Goal: Task Accomplishment & Management: Manage account settings

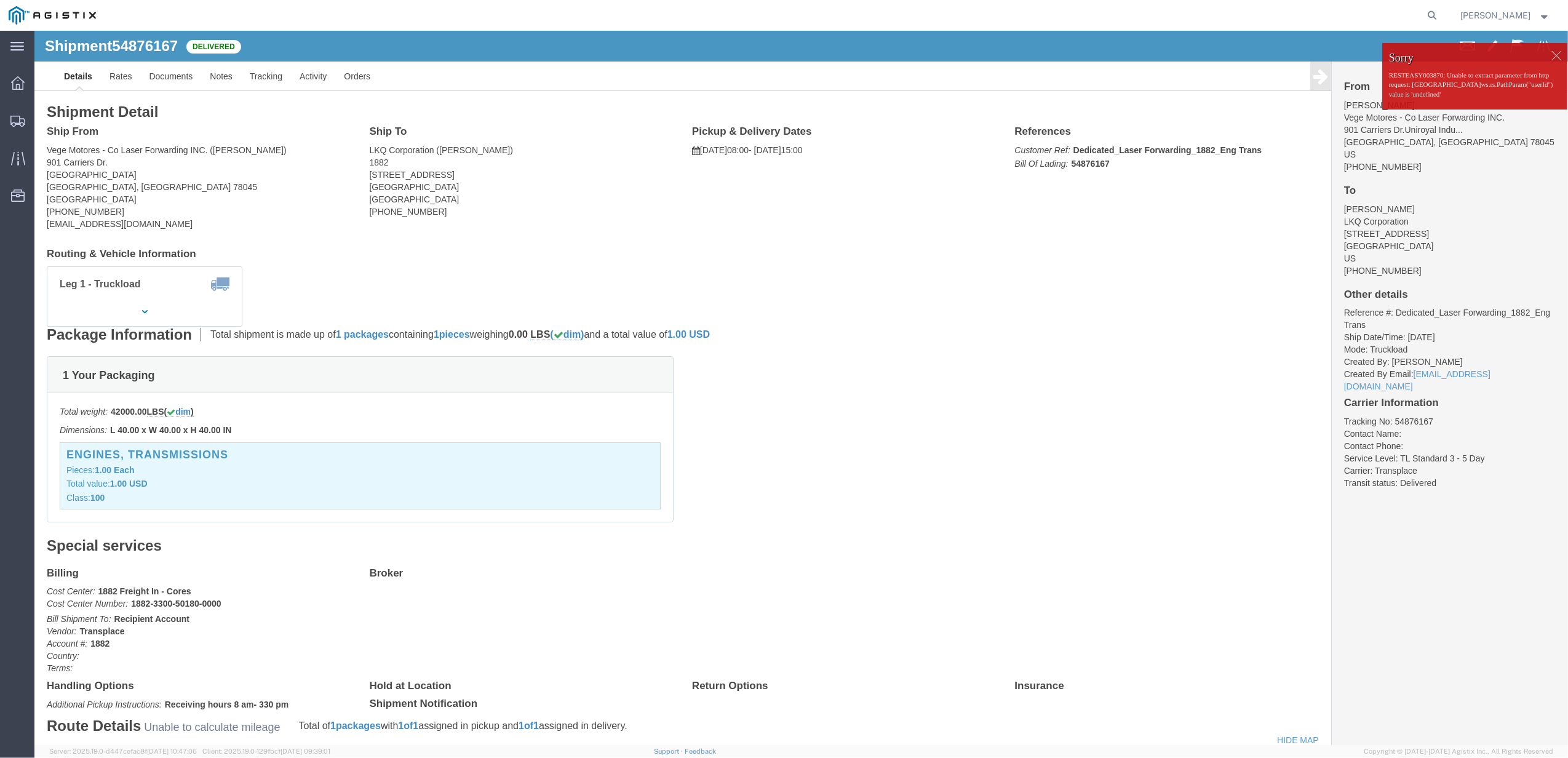
click div
click at [1398, 15] on agx-global-search at bounding box center [1246, 15] width 394 height 31
drag, startPoint x: 1422, startPoint y: 19, endPoint x: 1439, endPoint y: 16, distance: 17.3
click at [1430, 19] on agx-global-search at bounding box center [1246, 15] width 394 height 31
click at [1440, 16] on icon at bounding box center [1432, 15] width 17 height 17
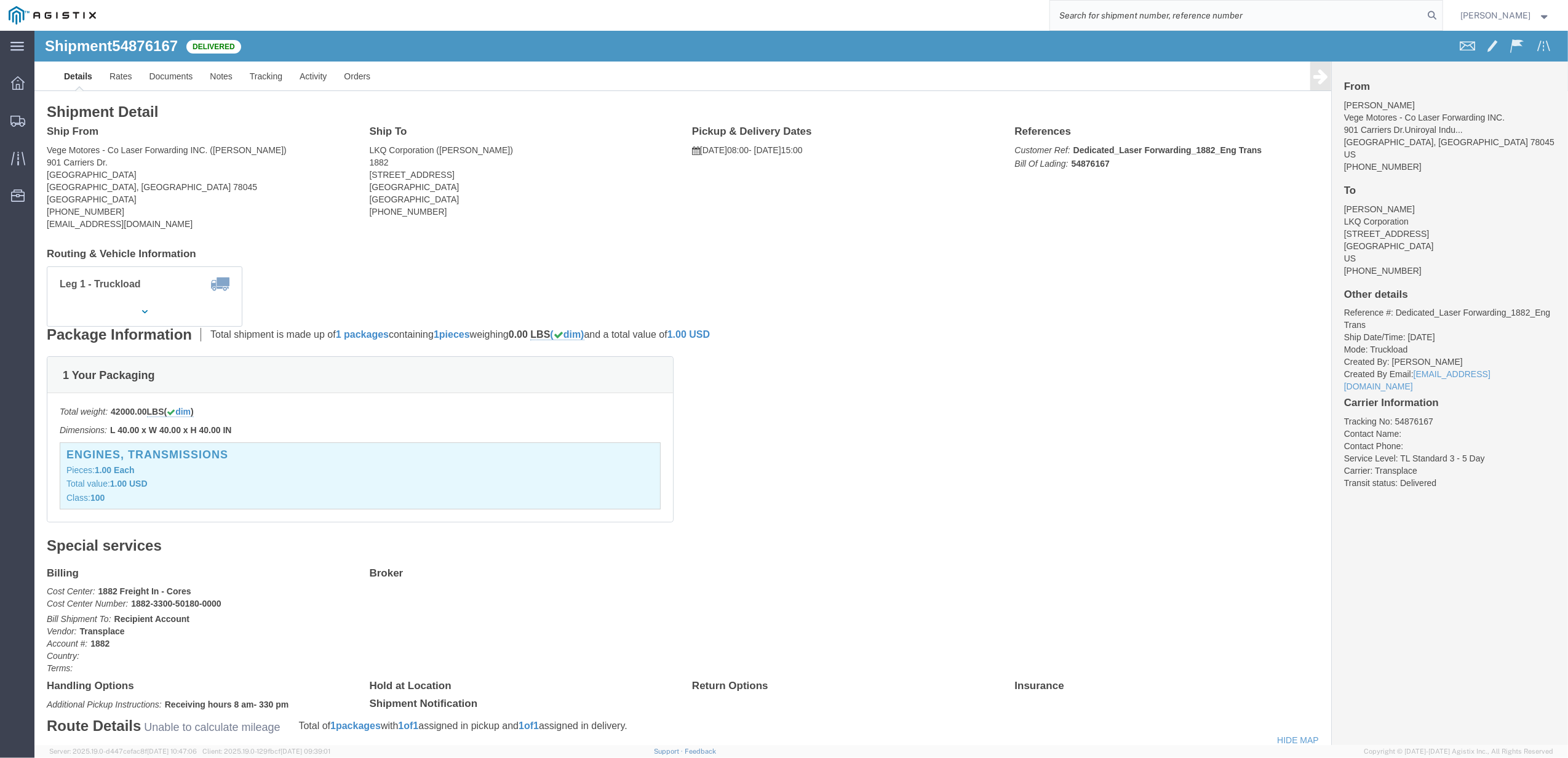
click at [1376, 15] on input "search" at bounding box center [1237, 15] width 374 height 29
paste input "328876"
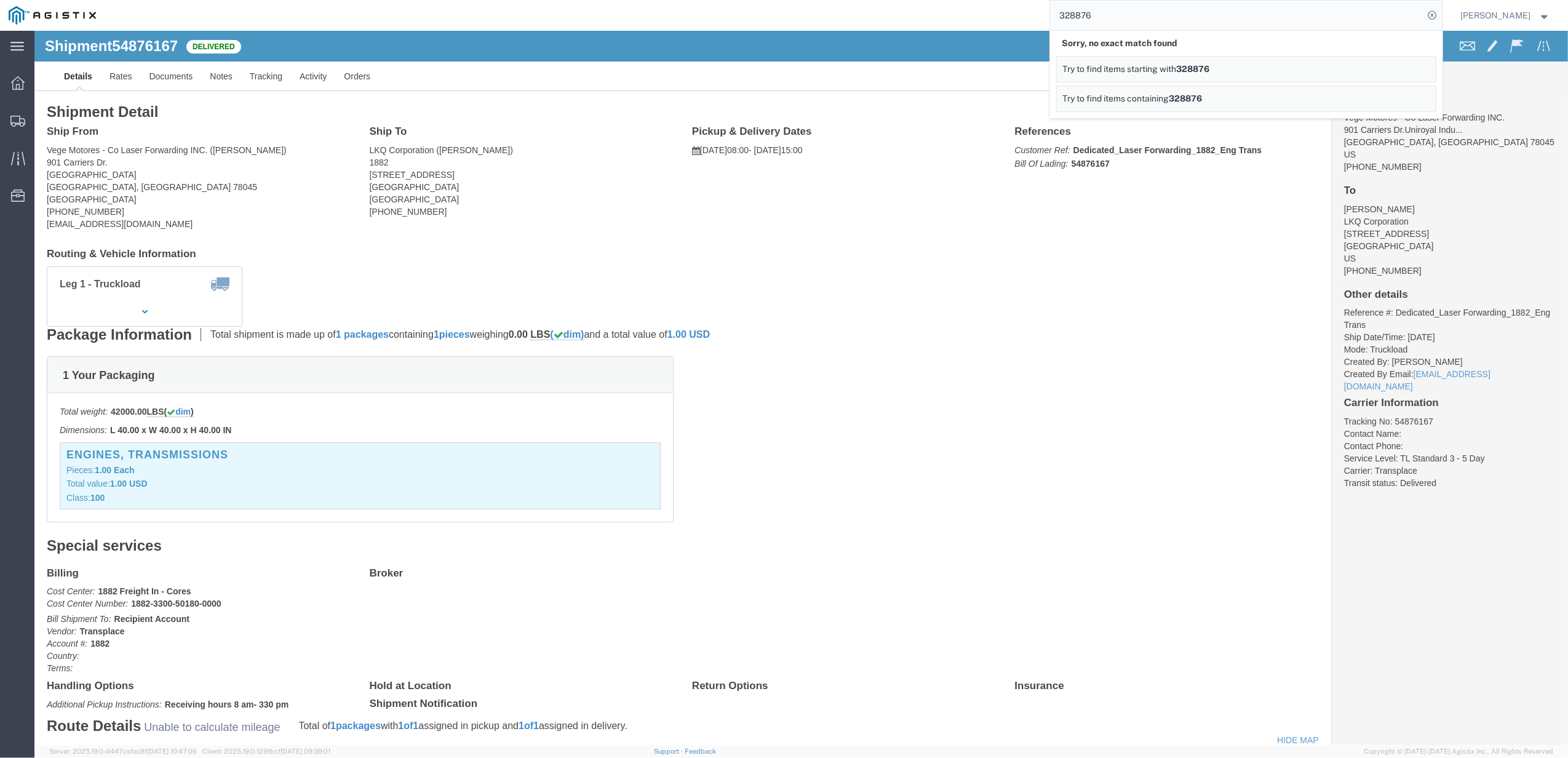
click at [1100, 15] on input "328876" at bounding box center [1237, 15] width 374 height 29
paste input "56645641"
type input "56645641"
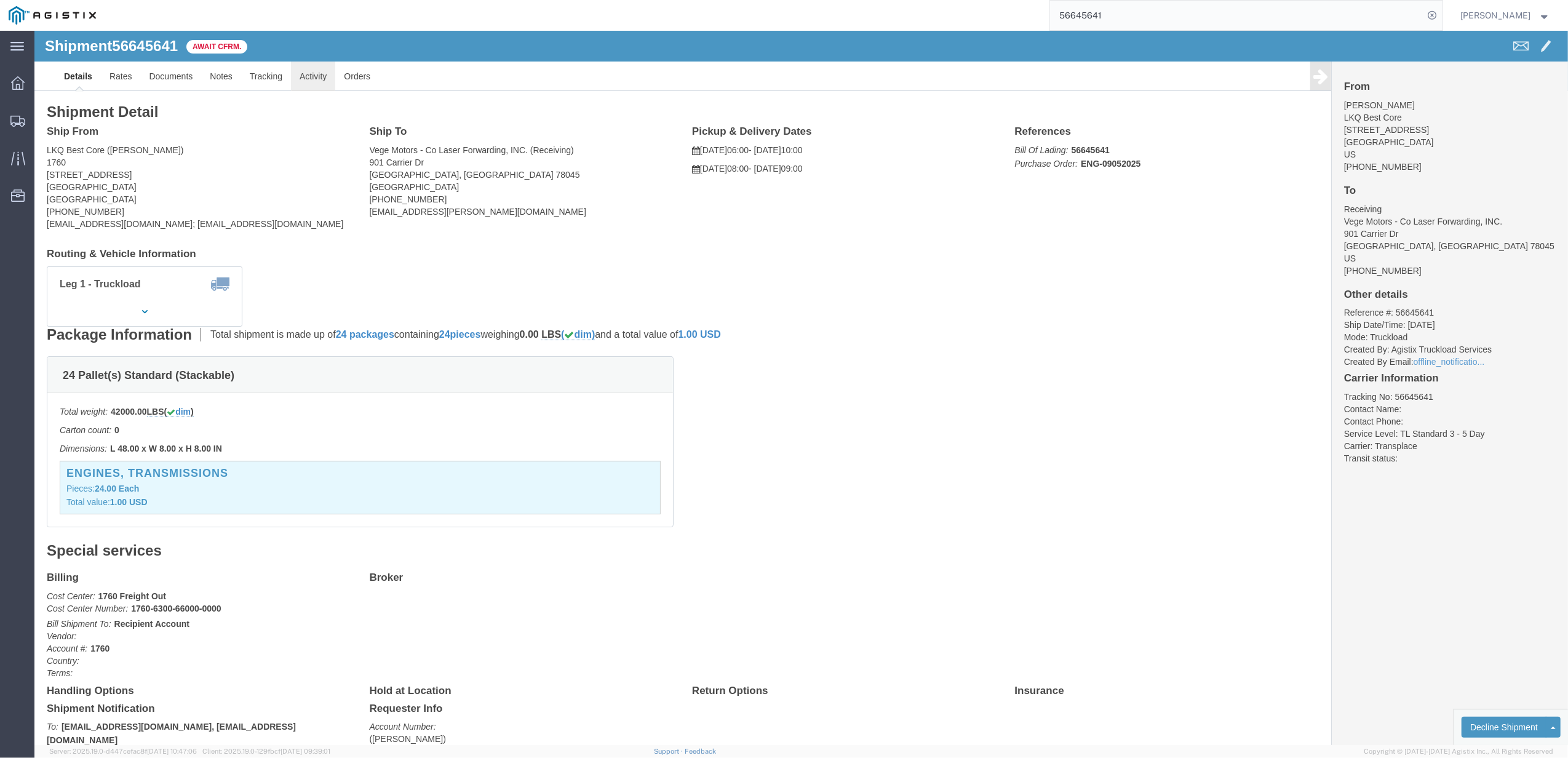
click link "Activity"
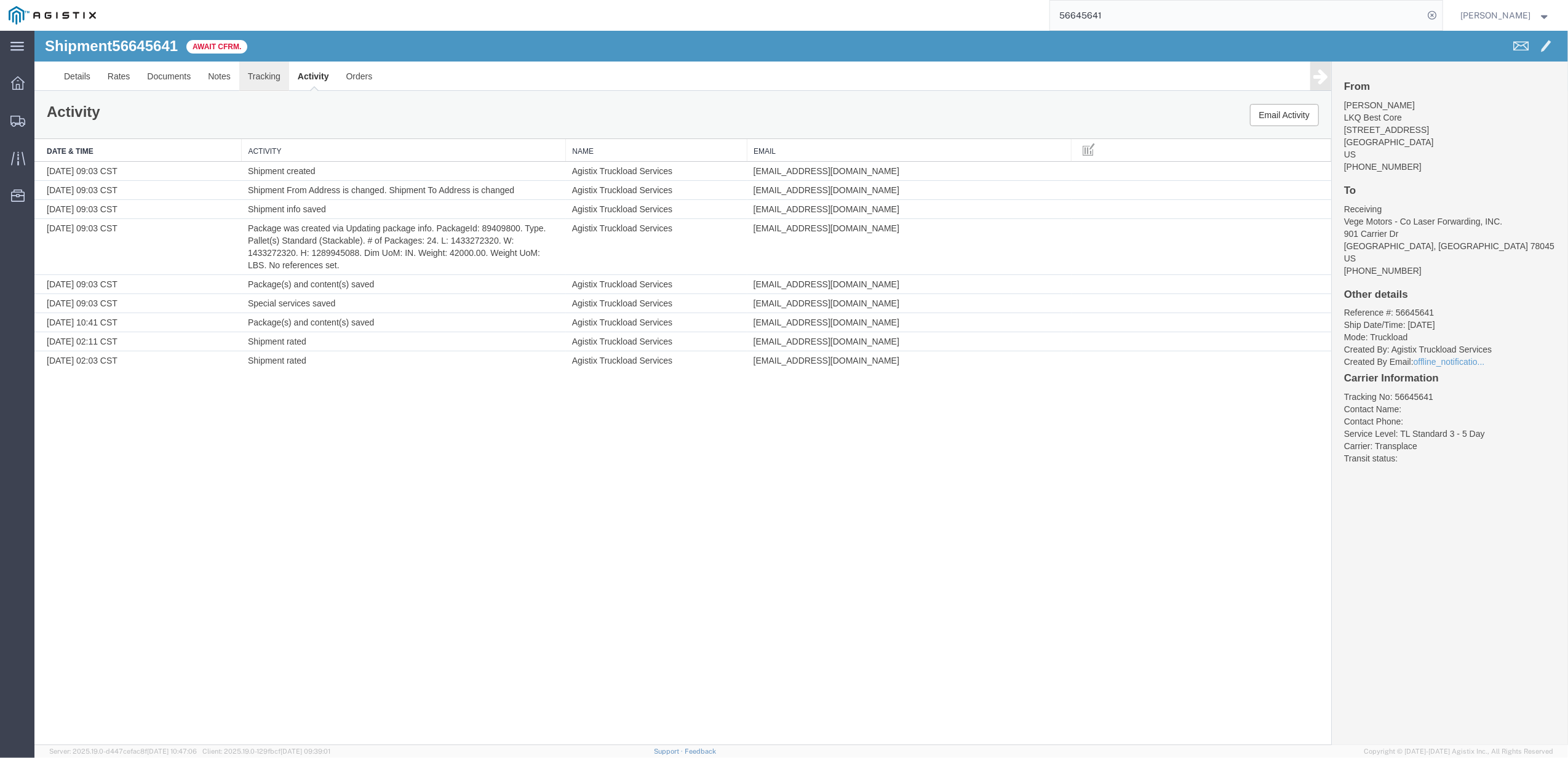
click at [269, 75] on link "Tracking" at bounding box center [264, 76] width 50 height 29
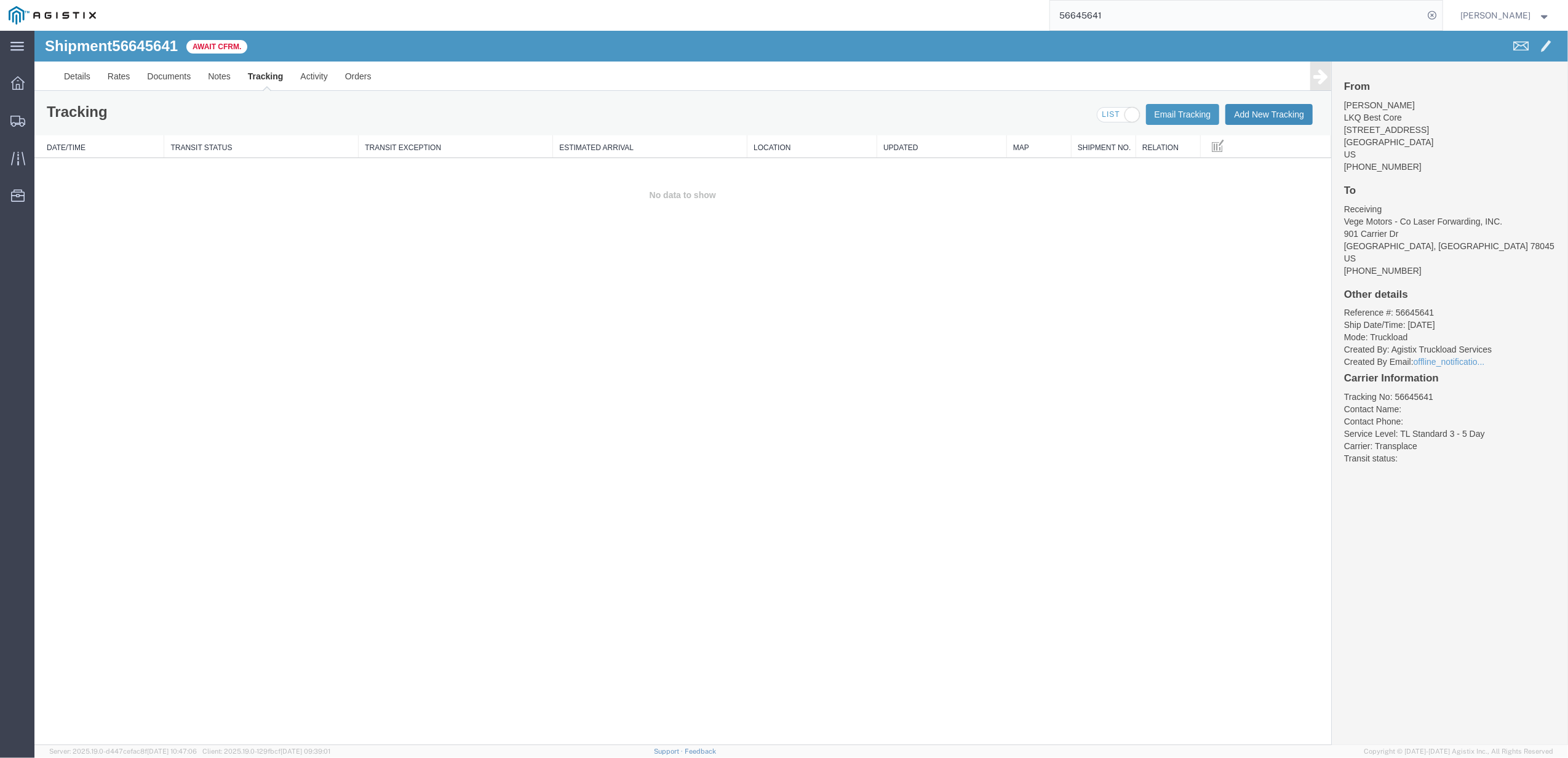
click at [1259, 123] on button "Add New Tracking" at bounding box center [1269, 114] width 87 height 21
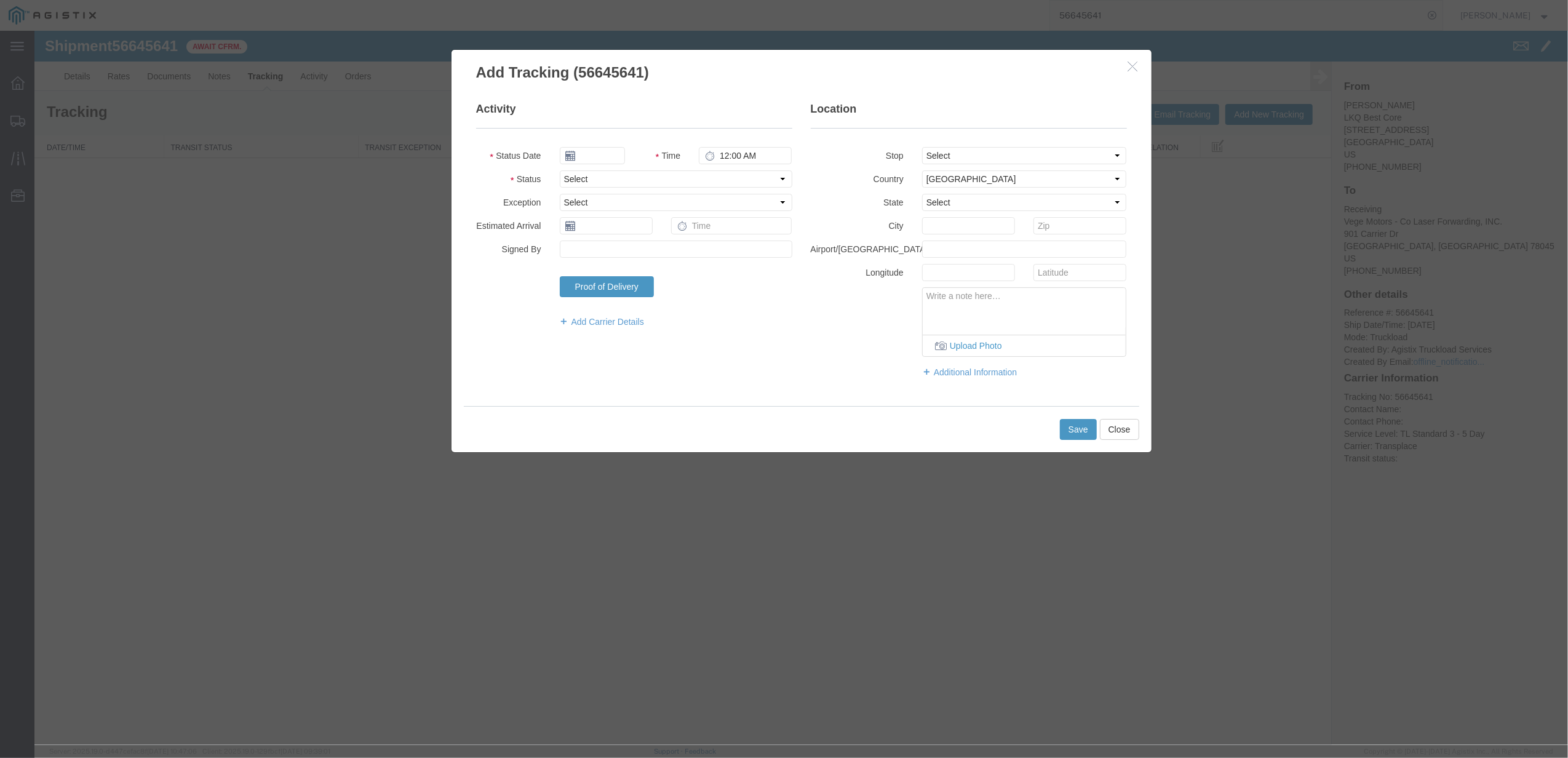
type input "[DATE]"
type input "11:00 AM"
click at [663, 190] on fieldset "Activity Status Date [DATE] Time 11:00 AM Status Select Arrival Notice Availabl…" at bounding box center [634, 221] width 316 height 239
click at [628, 180] on select "Select Arrival Notice Available Arrival Notice Imported Arrive at Delivery Loca…" at bounding box center [675, 179] width 232 height 17
select select "DELIVRED"
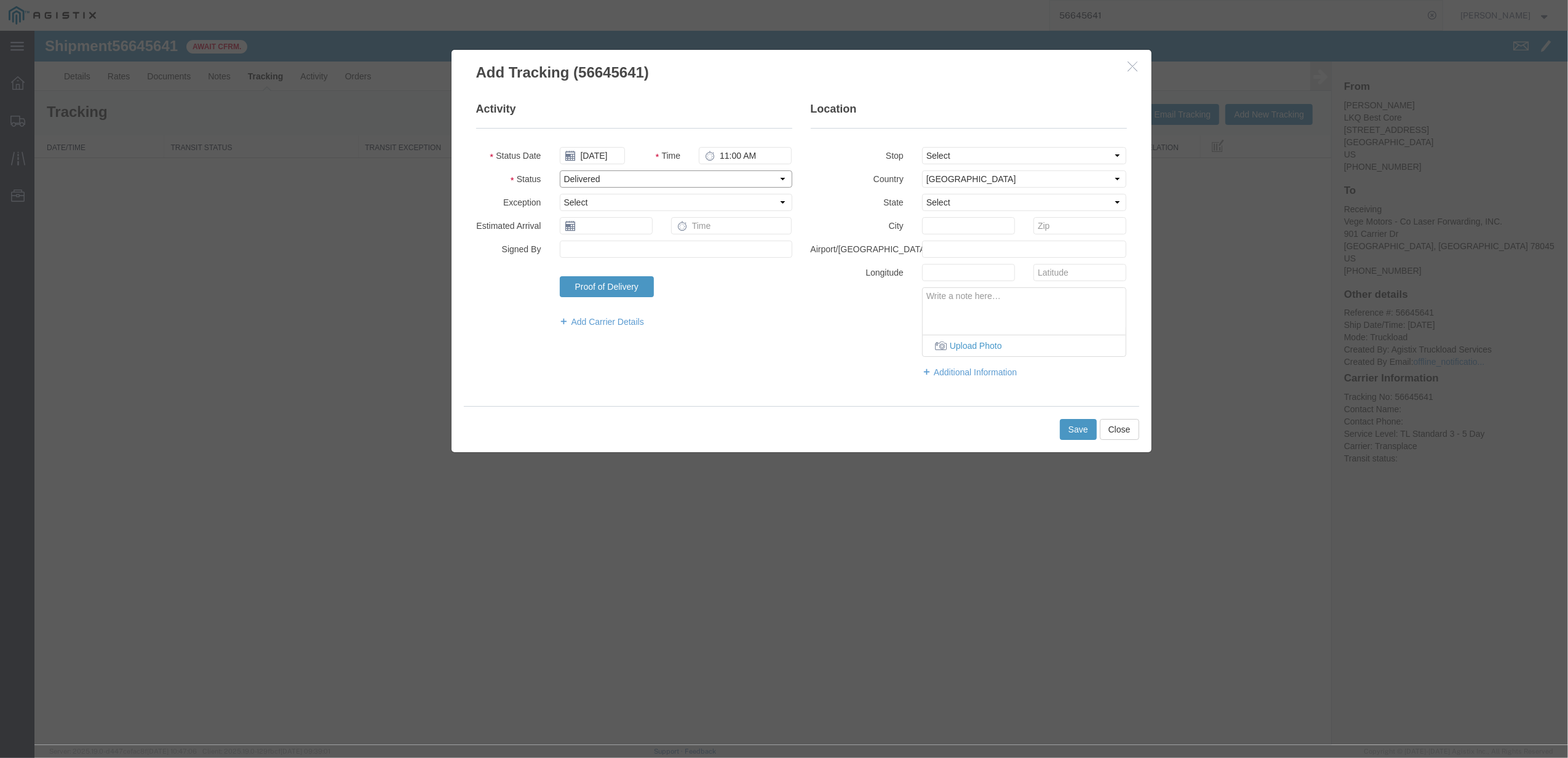
click at [559, 170] on select "Select Arrival Notice Available Arrival Notice Imported Arrive at Delivery Loca…" at bounding box center [675, 179] width 232 height 17
click at [630, 202] on select "Select Accident Airline - Delayed Airline - Exception Appointment Scheduled Att…" at bounding box center [675, 202] width 232 height 17
click at [518, 320] on div "Add Carrier Details" at bounding box center [634, 323] width 335 height 21
click at [593, 225] on input "text" at bounding box center [606, 226] width 93 height 17
click at [589, 301] on td "8" at bounding box center [591, 303] width 19 height 19
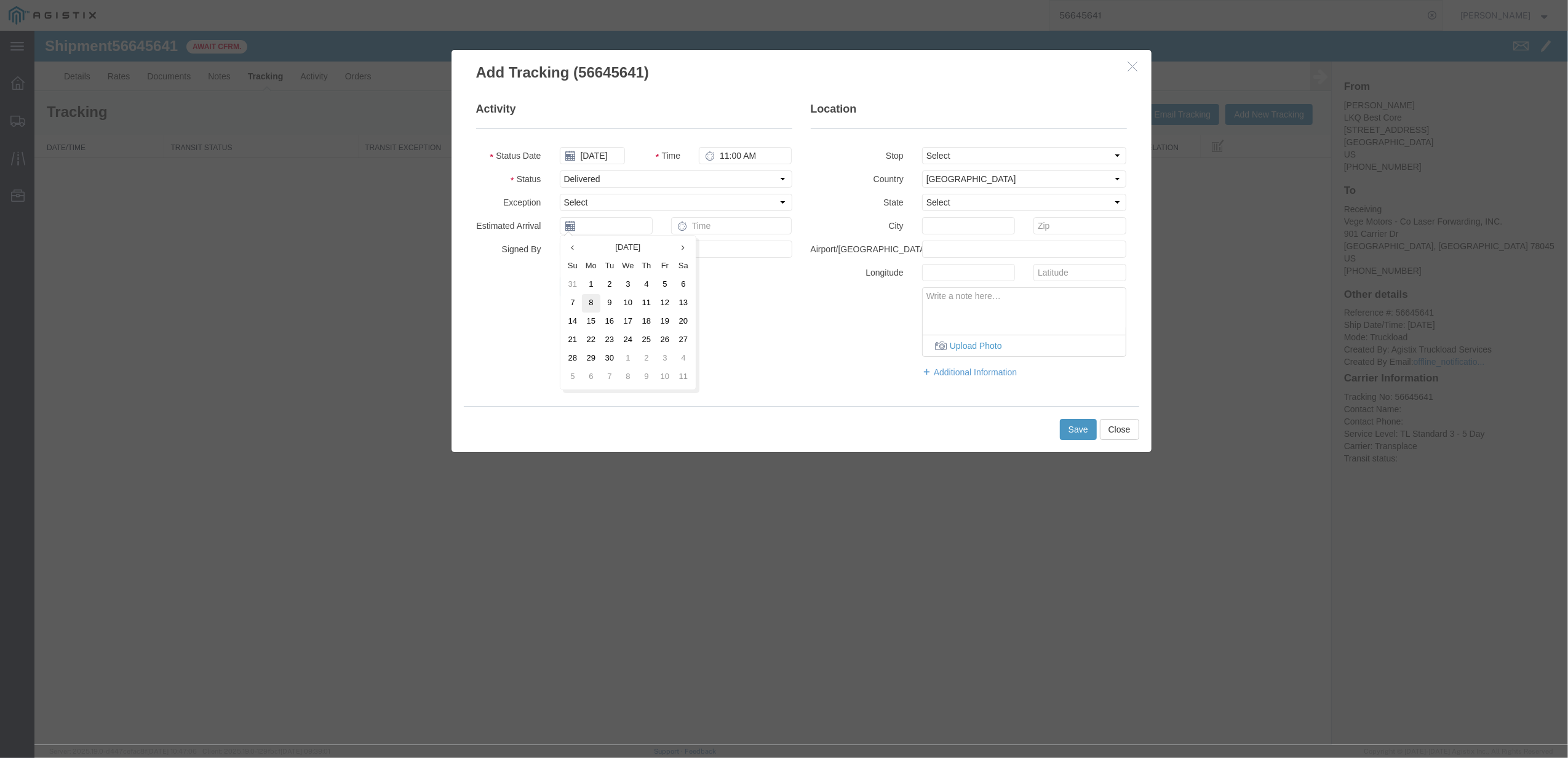
type input "[DATE]"
click at [704, 230] on input "text" at bounding box center [732, 226] width 121 height 17
type input "8:00 AM"
click at [1072, 433] on button "Save" at bounding box center [1078, 429] width 37 height 21
